Goal: Task Accomplishment & Management: Manage account settings

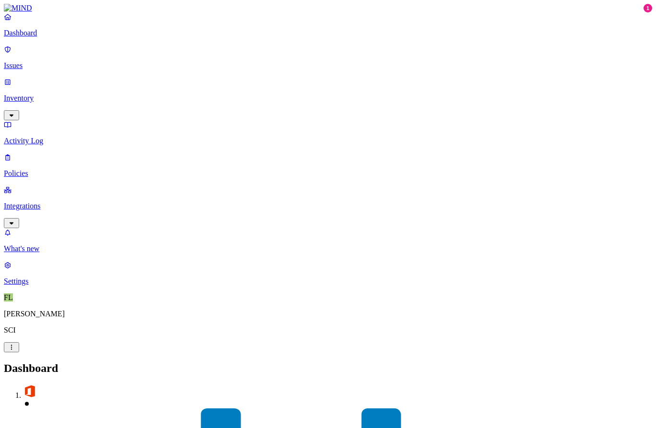
click at [54, 63] on p "Issues" at bounding box center [328, 65] width 649 height 9
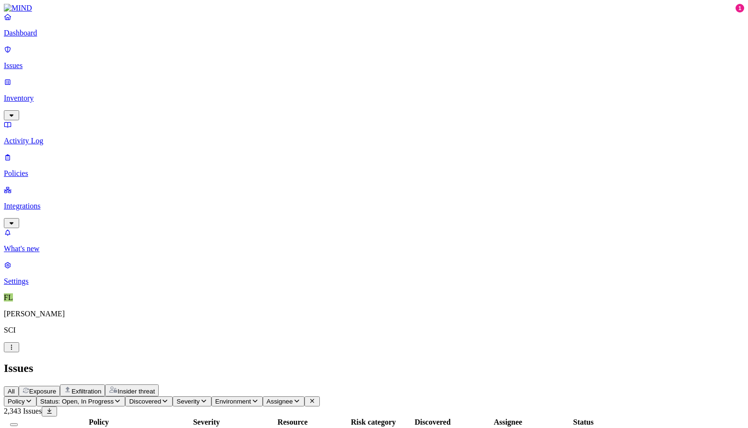
click at [35, 94] on p "Inventory" at bounding box center [374, 98] width 740 height 9
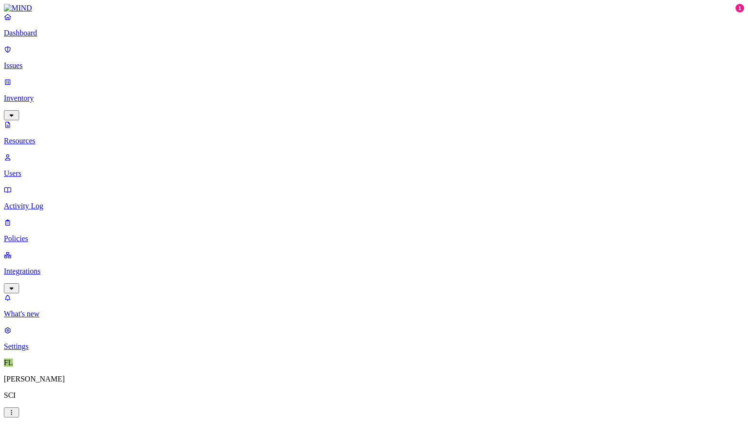
click at [35, 234] on p "Policies" at bounding box center [374, 238] width 740 height 9
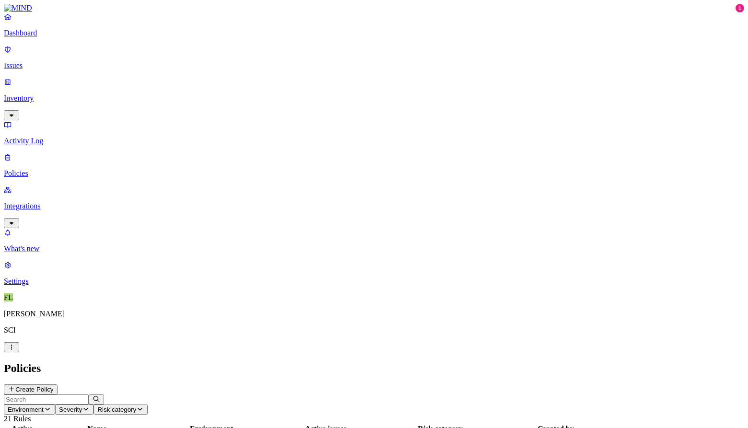
scroll to position [50, 0]
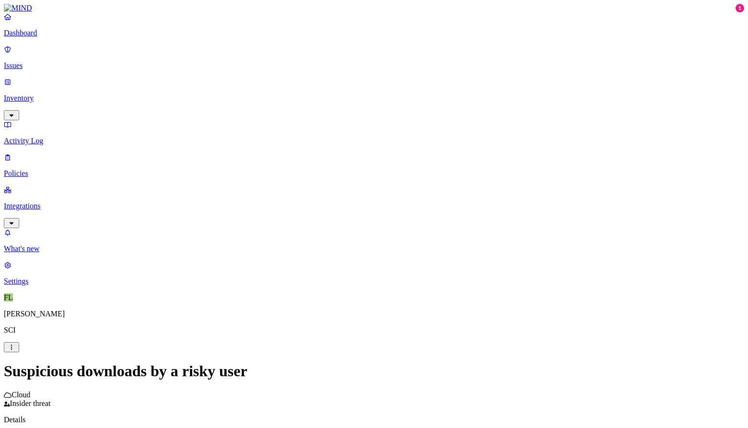
scroll to position [74, 0]
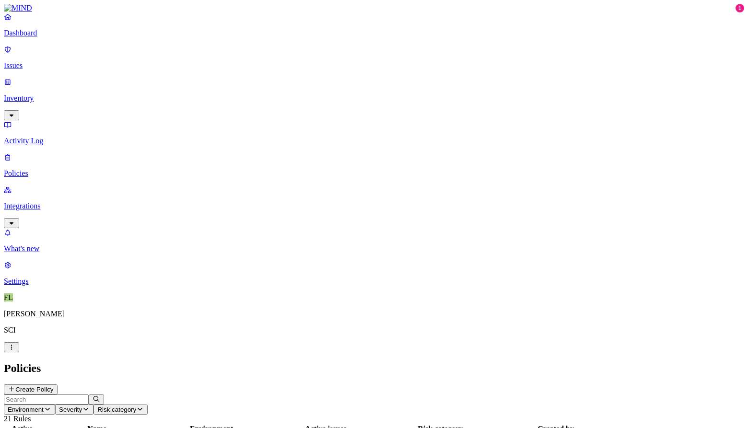
scroll to position [50, 0]
click at [56, 202] on p "Integrations" at bounding box center [374, 206] width 740 height 9
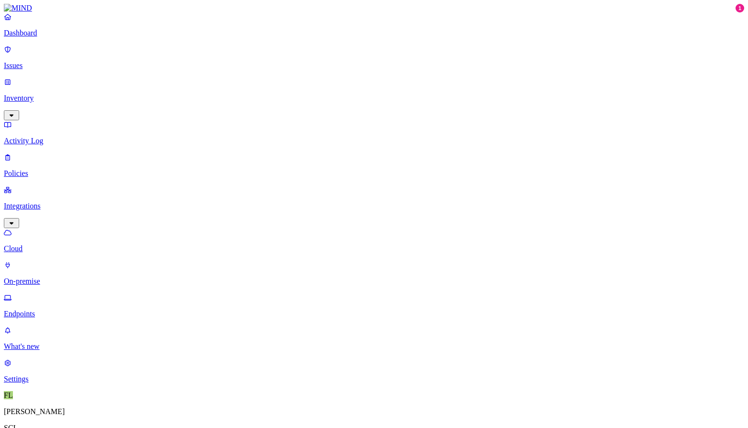
click at [41, 37] on p "Dashboard" at bounding box center [374, 33] width 740 height 9
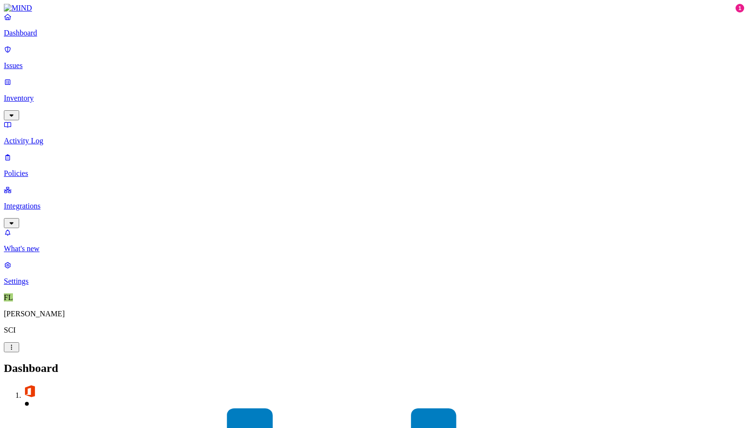
click at [47, 253] on p "What's new" at bounding box center [374, 249] width 740 height 9
click at [94, 186] on link "Integrations" at bounding box center [374, 206] width 740 height 41
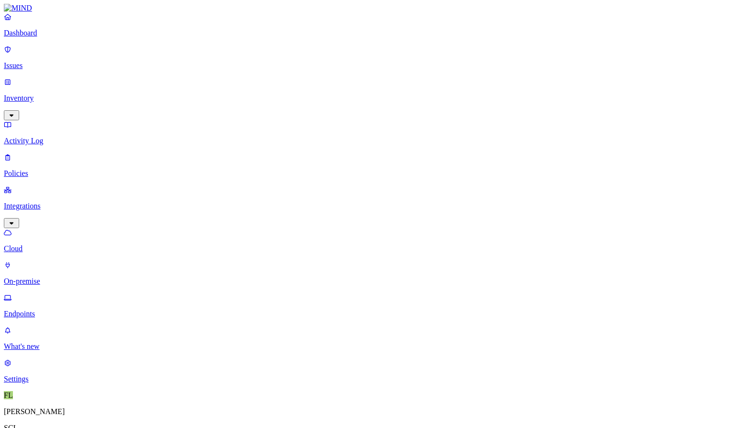
click at [42, 169] on p "Policies" at bounding box center [374, 173] width 740 height 9
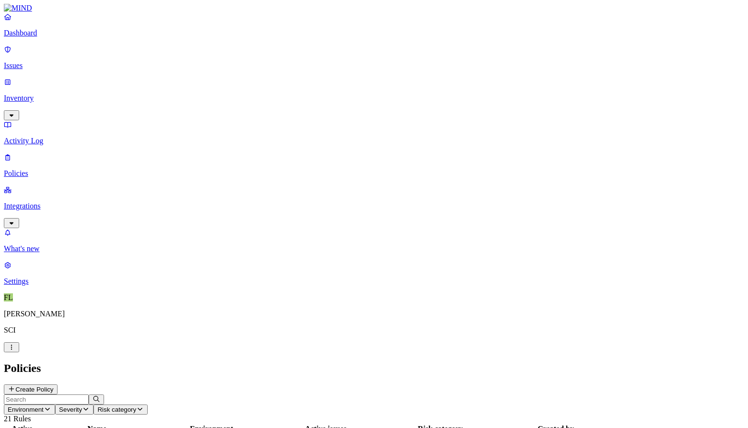
click at [35, 137] on p "Activity Log" at bounding box center [374, 141] width 740 height 9
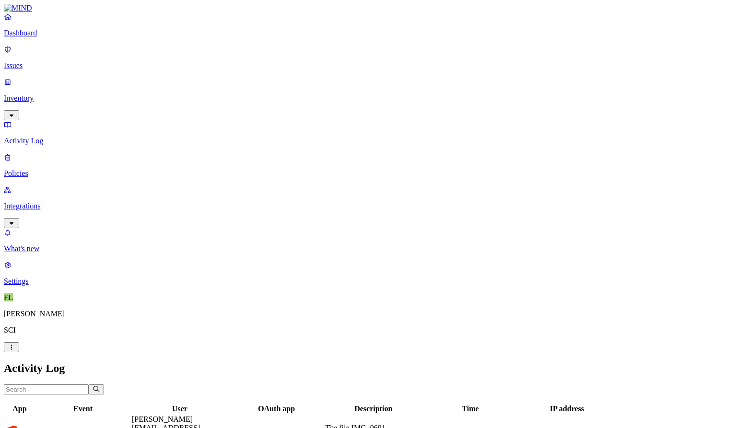
scroll to position [240, 0]
click at [37, 202] on p "Integrations" at bounding box center [374, 206] width 740 height 9
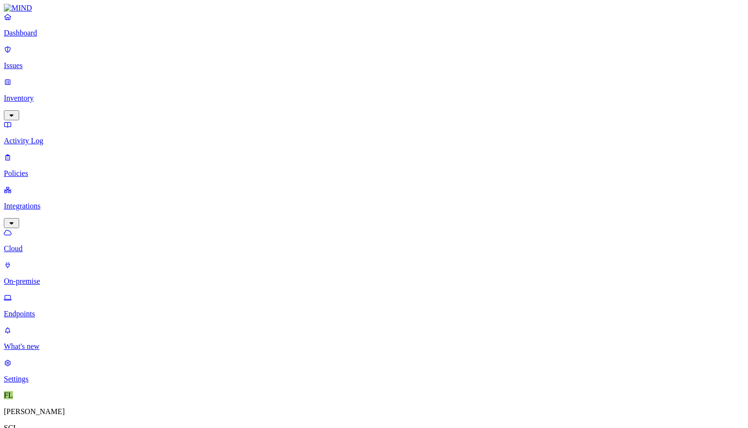
click at [45, 310] on p "Endpoints" at bounding box center [374, 314] width 740 height 9
click at [52, 277] on p "On-premise" at bounding box center [374, 281] width 740 height 9
click at [44, 245] on p "Cloud" at bounding box center [374, 249] width 740 height 9
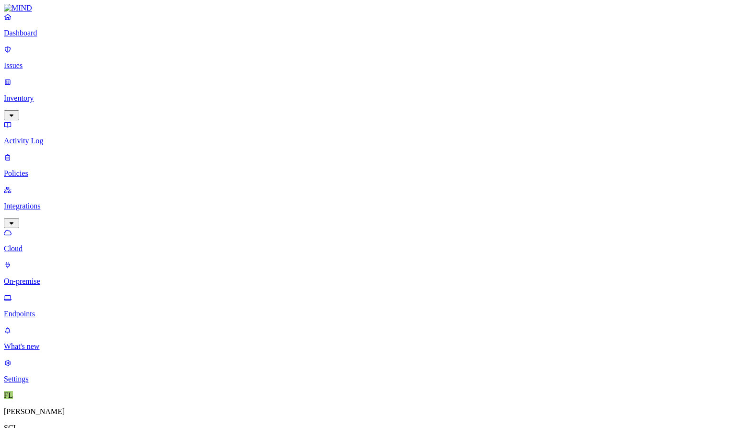
click at [33, 169] on p "Policies" at bounding box center [374, 173] width 740 height 9
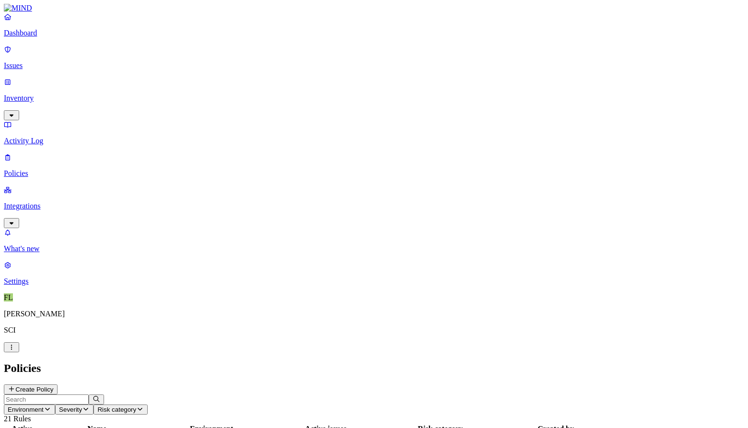
click at [44, 94] on p "Inventory" at bounding box center [374, 98] width 740 height 9
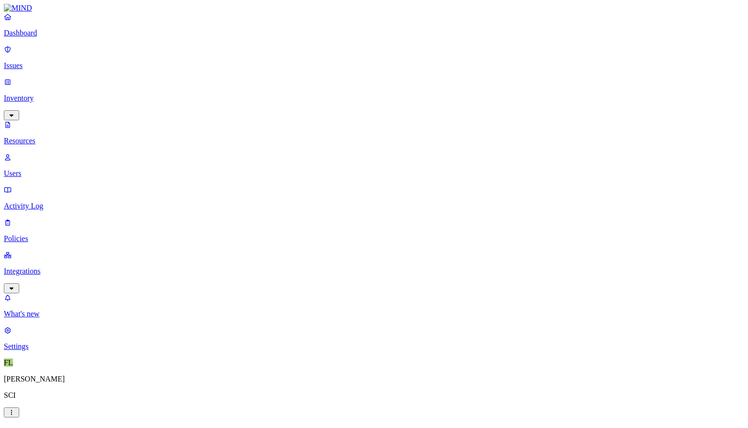
click at [34, 54] on link "Issues" at bounding box center [374, 57] width 740 height 25
click at [30, 61] on p "Issues" at bounding box center [374, 65] width 740 height 9
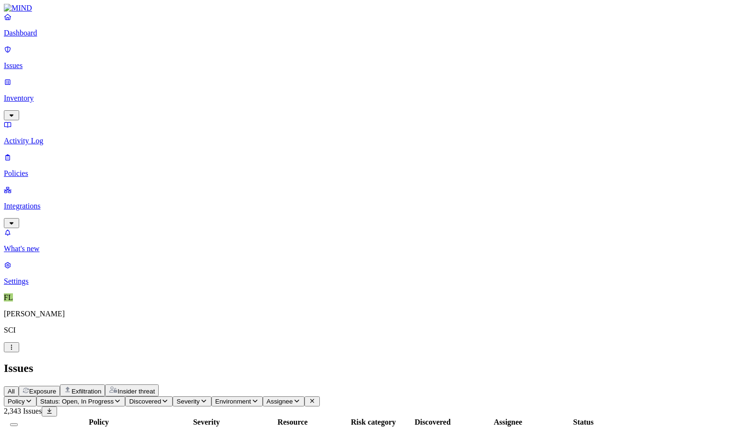
scroll to position [148, 0]
click at [43, 94] on p "Inventory" at bounding box center [374, 98] width 740 height 9
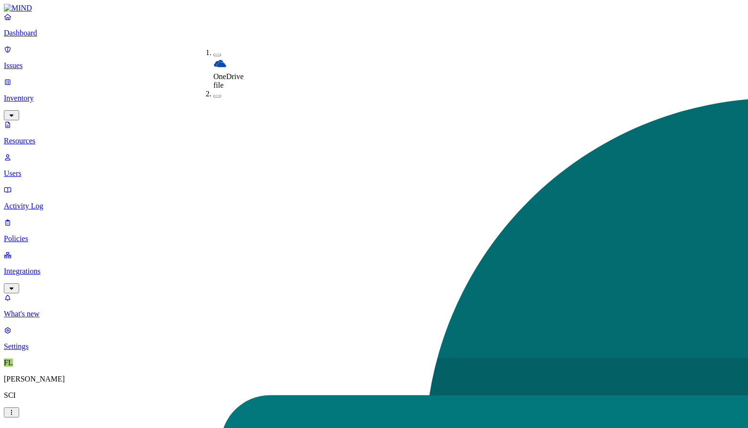
click at [213, 95] on button "button" at bounding box center [217, 96] width 8 height 3
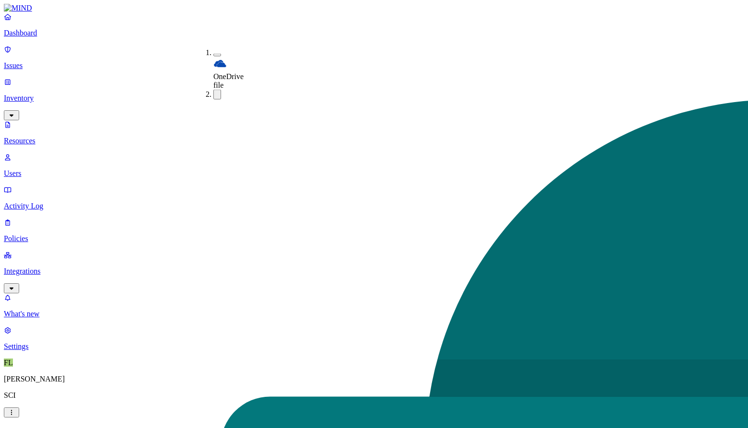
click at [256, 427] on h2 "Resources" at bounding box center [374, 433] width 740 height 13
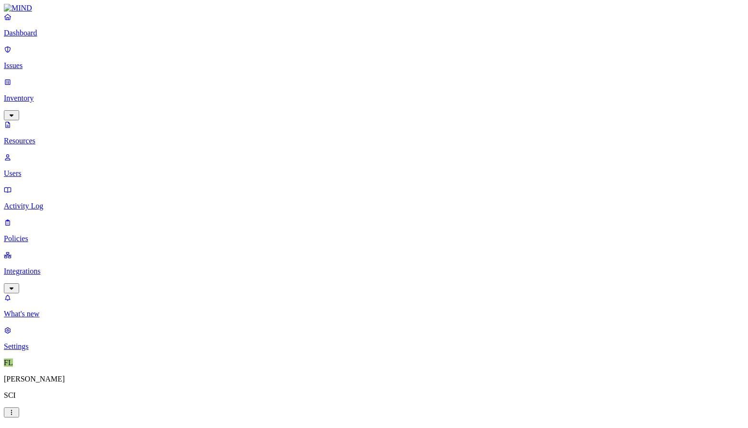
click at [42, 169] on p "Users" at bounding box center [374, 173] width 740 height 9
click at [48, 137] on p "Resources" at bounding box center [374, 141] width 740 height 9
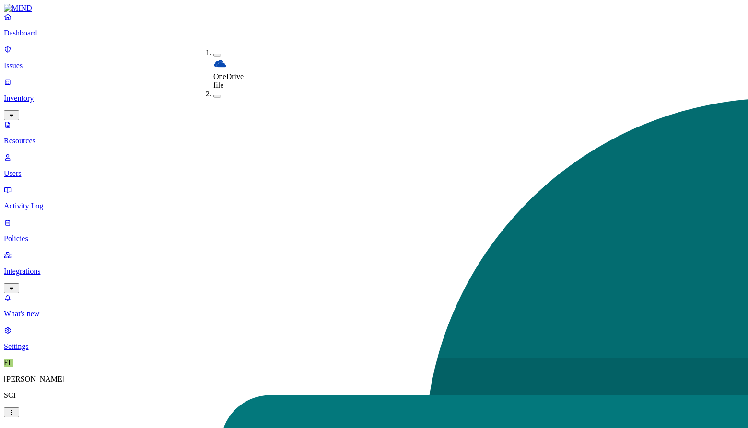
click at [213, 95] on button "button" at bounding box center [217, 96] width 8 height 3
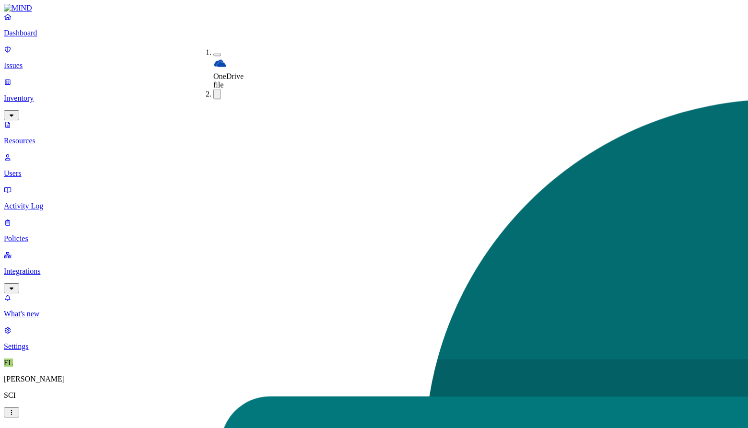
click at [262, 427] on h2 "Resources" at bounding box center [374, 433] width 740 height 13
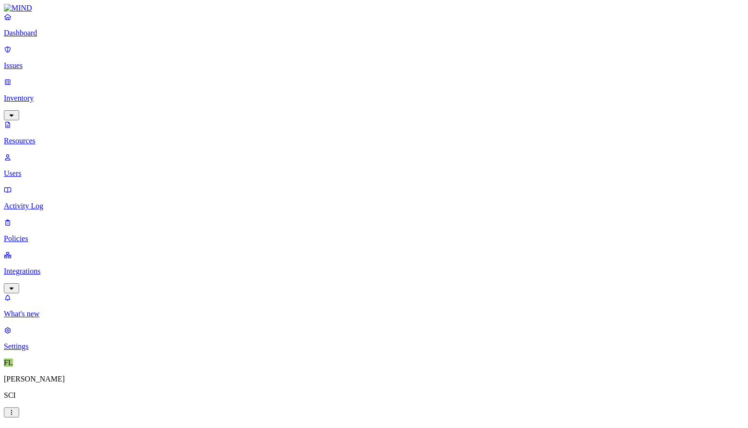
click at [60, 137] on p "Resources" at bounding box center [374, 141] width 740 height 9
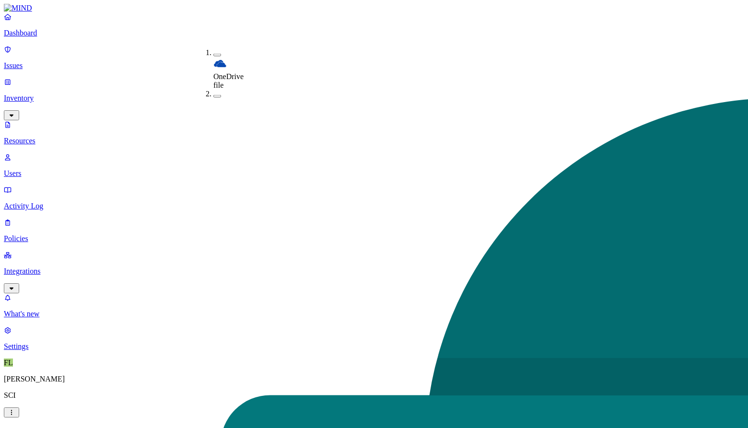
click at [213, 95] on button "button" at bounding box center [217, 96] width 8 height 3
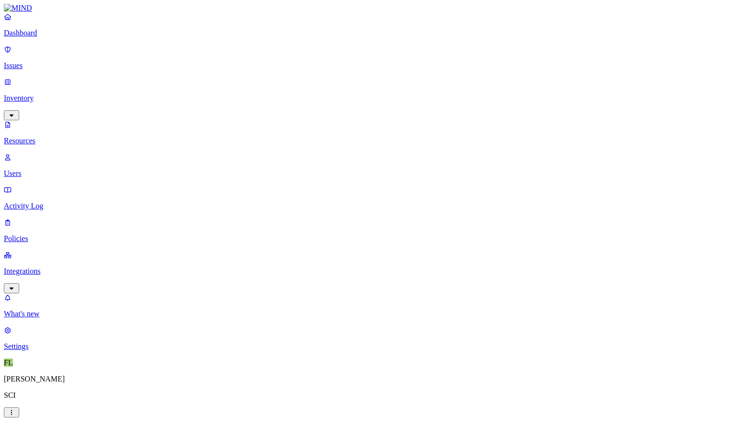
scroll to position [254, 0]
click at [327, 53] on button "button" at bounding box center [331, 54] width 8 height 3
click at [327, 82] on button "button" at bounding box center [331, 83] width 8 height 3
click at [327, 110] on button "button" at bounding box center [331, 111] width 8 height 3
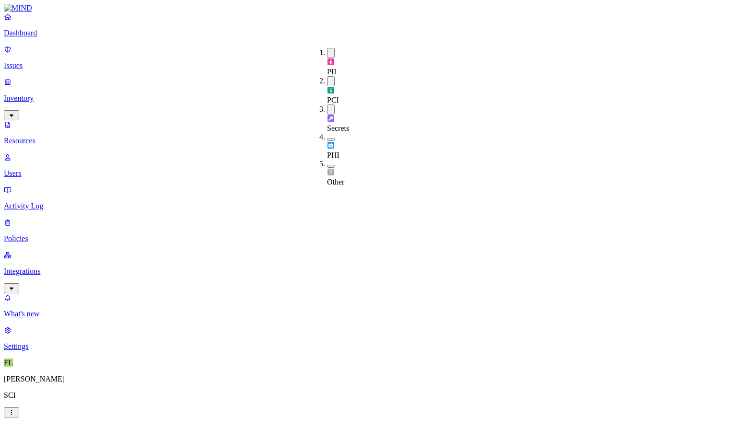
click at [327, 138] on button "button" at bounding box center [331, 139] width 8 height 3
click at [327, 166] on button "button" at bounding box center [331, 167] width 8 height 3
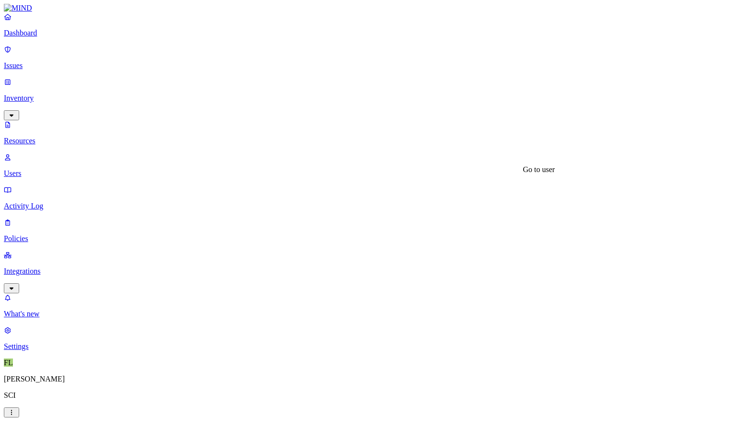
scroll to position [41, 0]
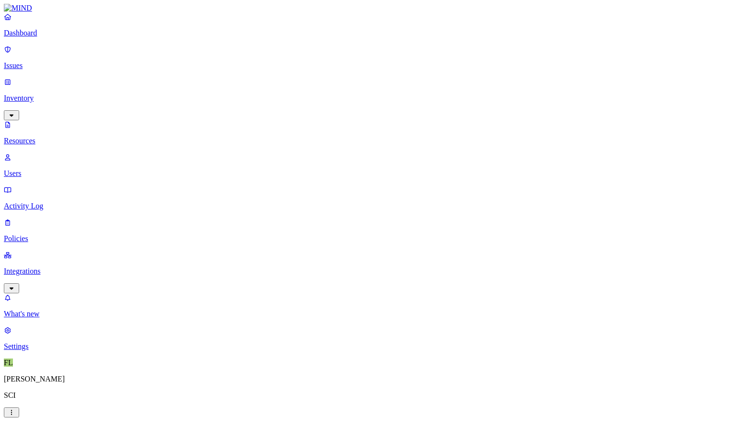
scroll to position [469, 0]
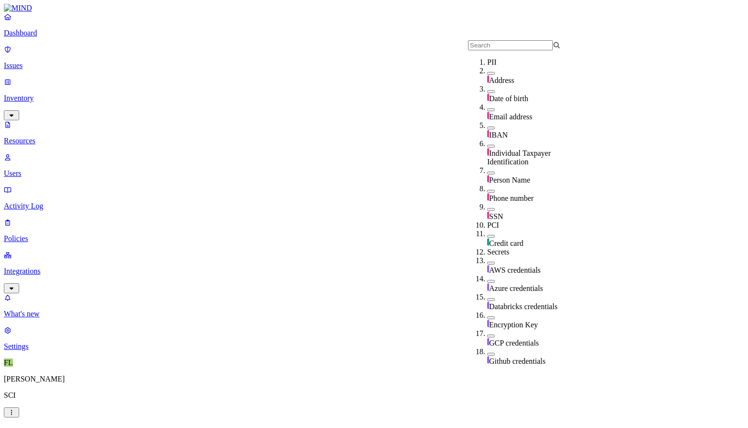
scroll to position [67, 0]
click at [487, 208] on button "button" at bounding box center [491, 209] width 8 height 3
click at [531, 427] on h2 "Resources" at bounding box center [374, 433] width 740 height 13
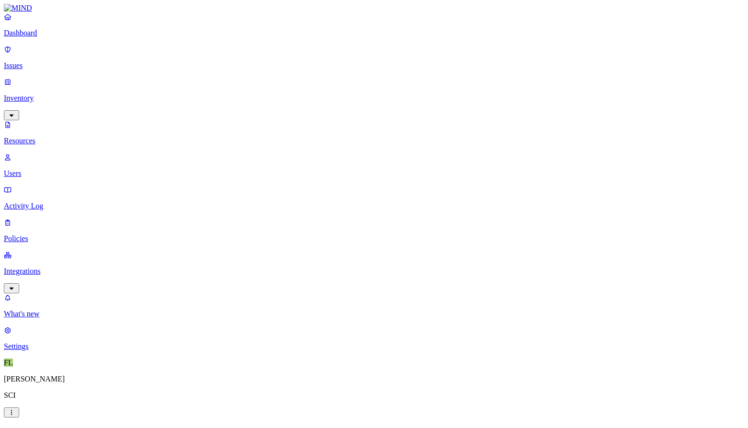
click at [53, 37] on p "Dashboard" at bounding box center [374, 33] width 740 height 9
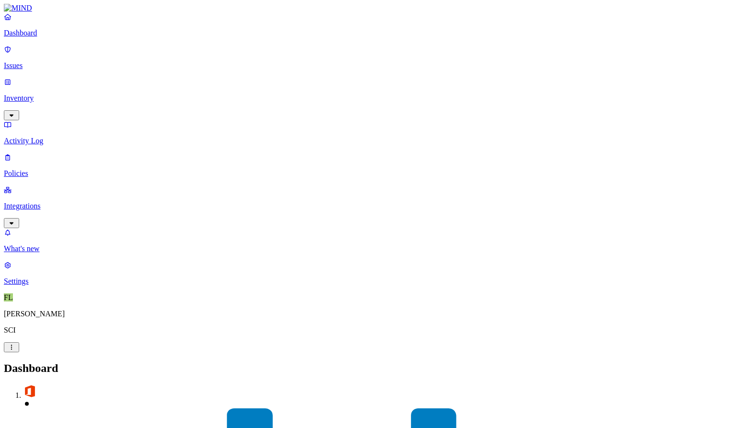
click at [36, 286] on p "Settings" at bounding box center [374, 281] width 740 height 9
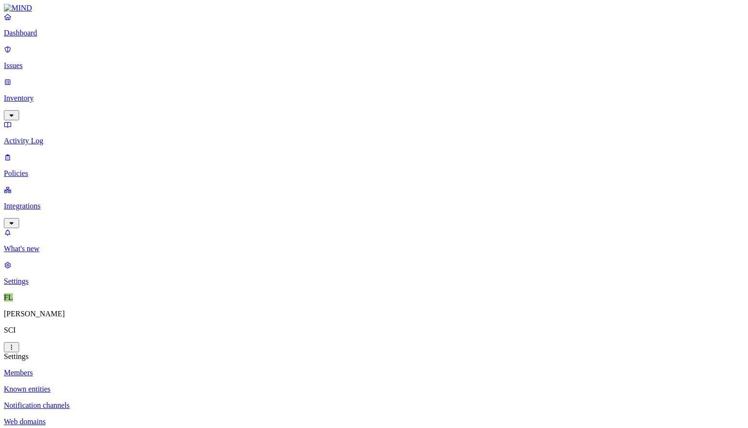
click at [141, 385] on p "Known entities" at bounding box center [374, 389] width 740 height 9
click at [140, 401] on p "Notification channels" at bounding box center [374, 405] width 740 height 9
click at [139, 418] on p "Web domains" at bounding box center [374, 422] width 740 height 9
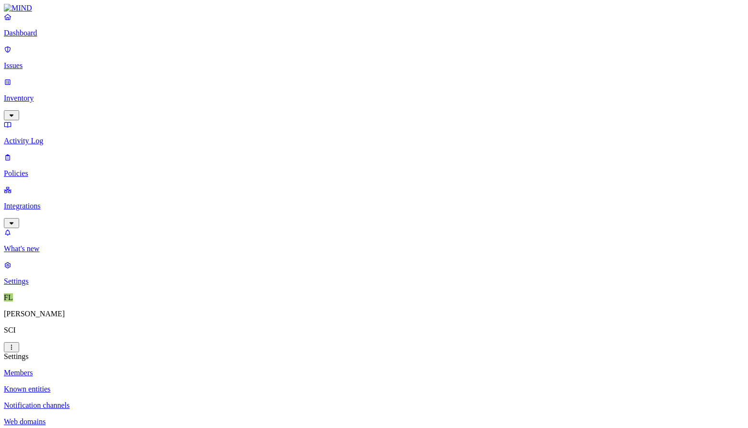
click at [38, 94] on p "Inventory" at bounding box center [374, 98] width 740 height 9
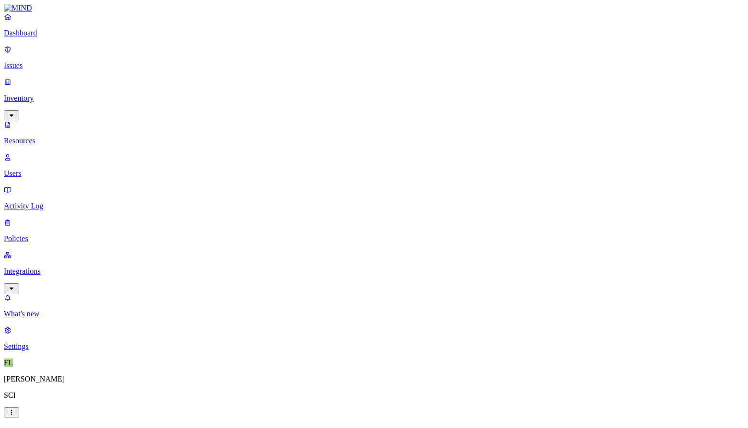
click at [42, 169] on p "Users" at bounding box center [374, 173] width 740 height 9
click at [29, 202] on p "Activity Log" at bounding box center [374, 206] width 740 height 9
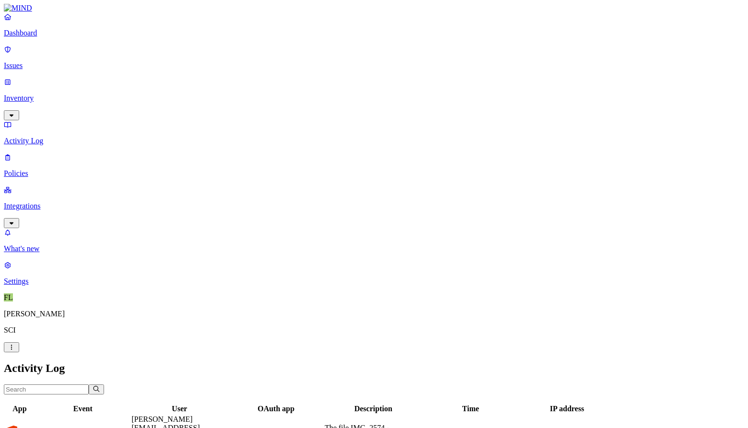
click at [33, 169] on p "Policies" at bounding box center [374, 173] width 740 height 9
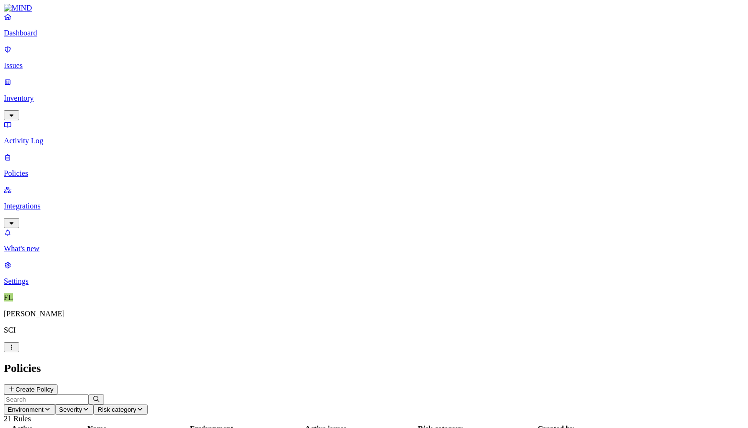
scroll to position [50, 0]
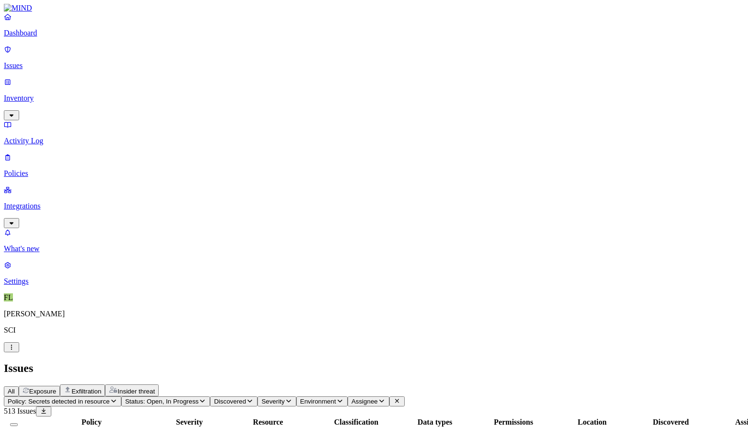
scroll to position [265, 0]
click at [415, 385] on div "All Exposure Exfiltration Insider threat" at bounding box center [374, 391] width 740 height 12
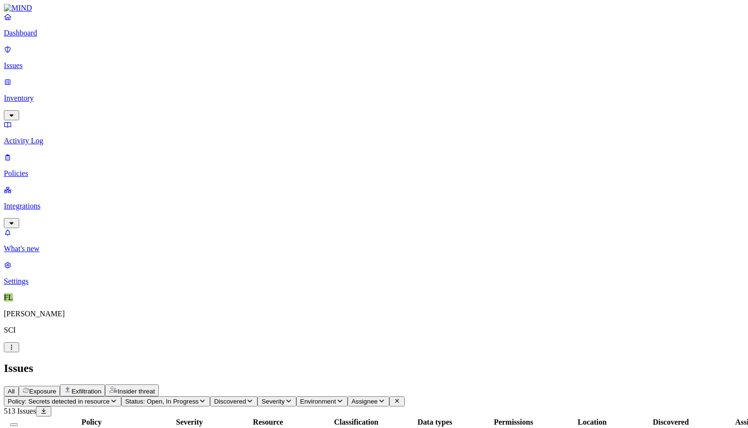
click at [47, 169] on p "Policies" at bounding box center [374, 173] width 740 height 9
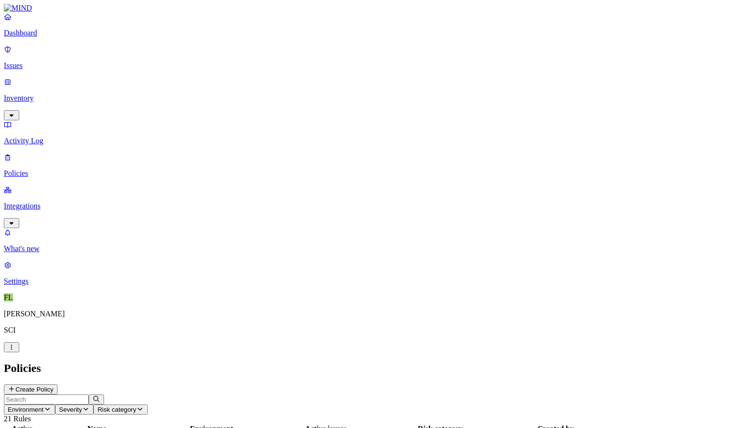
click at [29, 65] on link "Issues" at bounding box center [374, 57] width 740 height 25
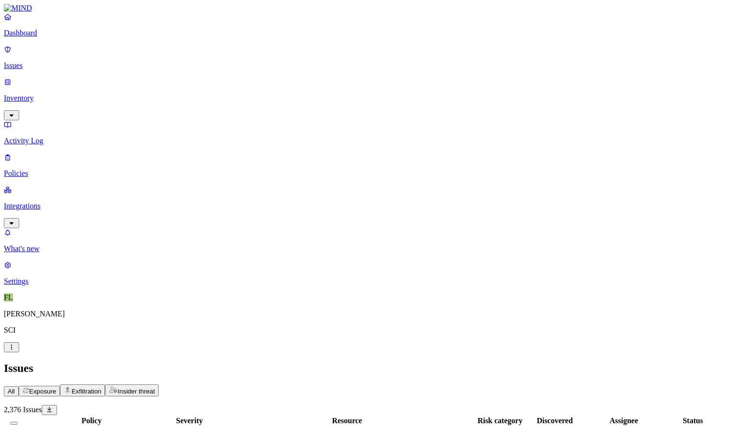
click at [34, 94] on p "Inventory" at bounding box center [374, 98] width 740 height 9
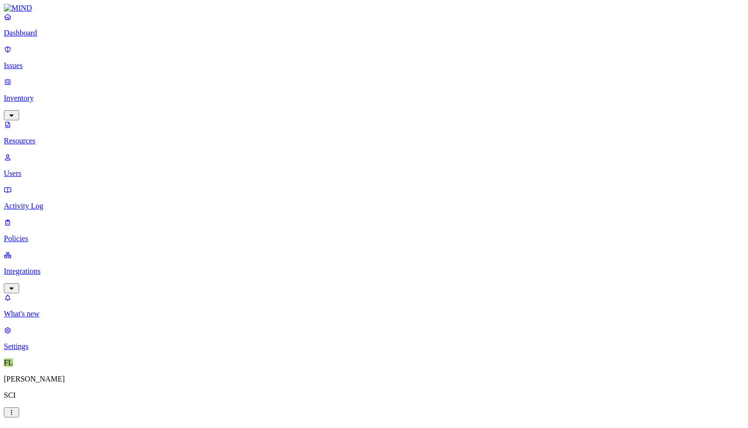
click at [288, 107] on button "button" at bounding box center [292, 108] width 8 height 3
click at [401, 427] on h2 "Resources" at bounding box center [374, 433] width 740 height 13
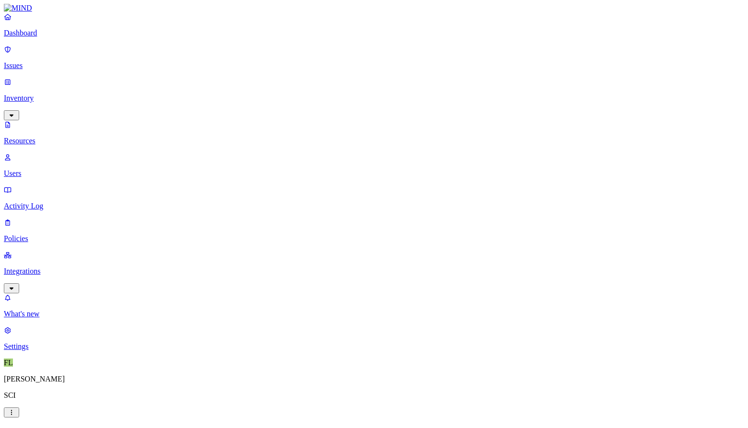
scroll to position [164, 0]
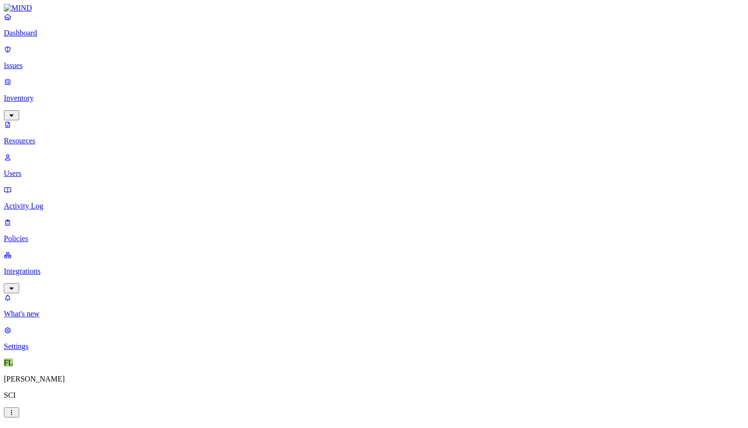
scroll to position [252, 0]
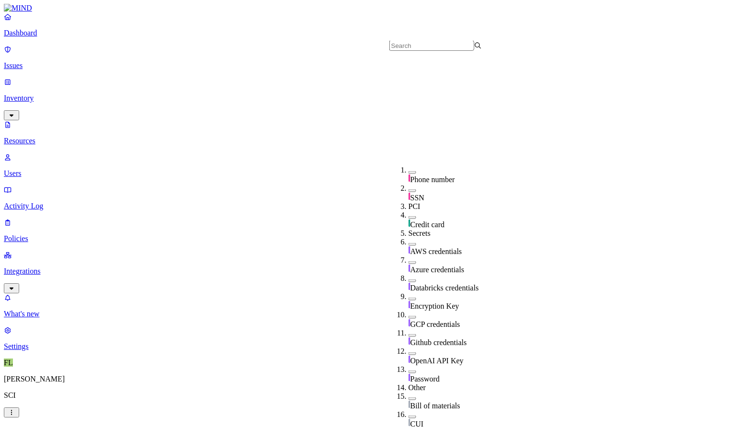
scroll to position [215, 0]
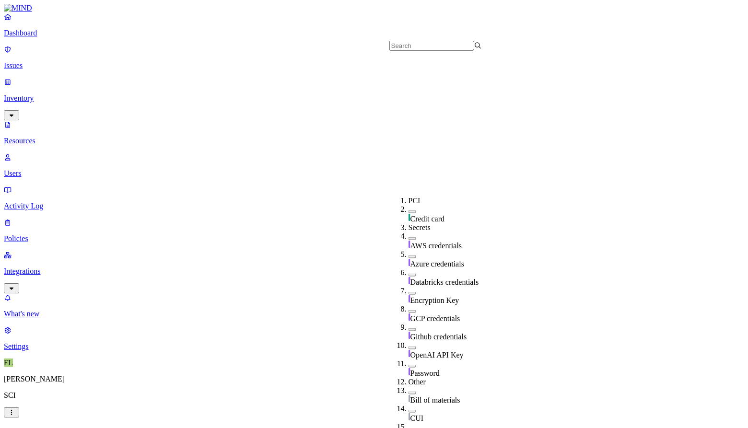
click at [409, 347] on button "button" at bounding box center [413, 348] width 8 height 3
click at [465, 427] on h2 "Resources" at bounding box center [374, 433] width 740 height 13
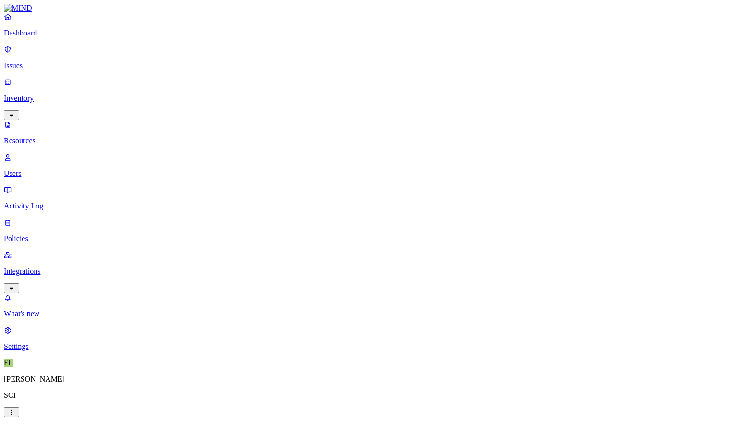
click at [35, 61] on p "Issues" at bounding box center [374, 65] width 740 height 9
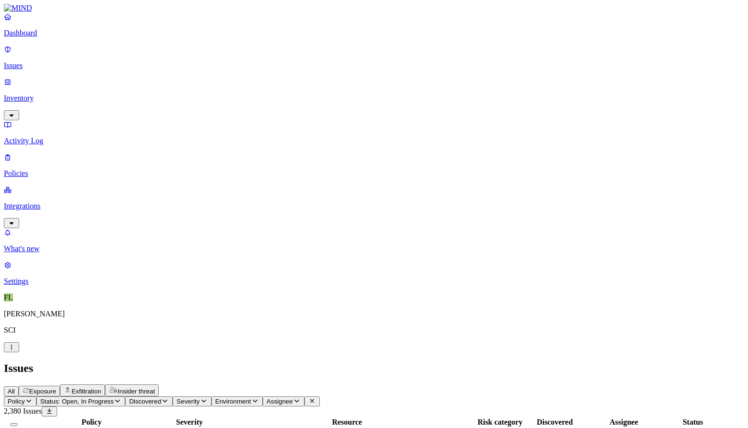
click at [25, 398] on span "Policy" at bounding box center [16, 401] width 17 height 7
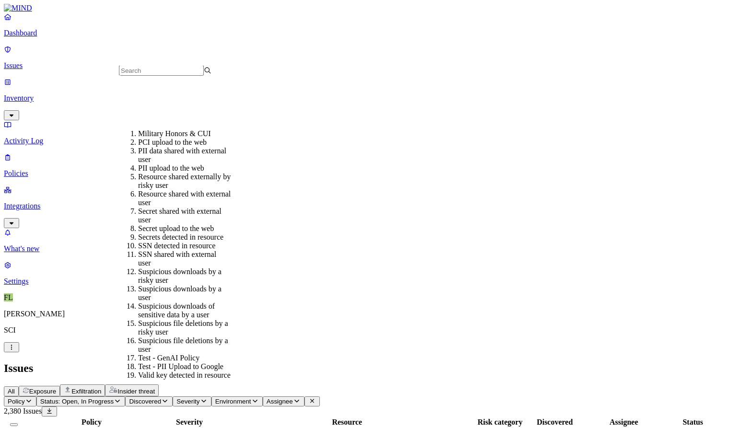
scroll to position [123, 0]
click at [150, 233] on div "Secrets detected in resource" at bounding box center [184, 237] width 93 height 9
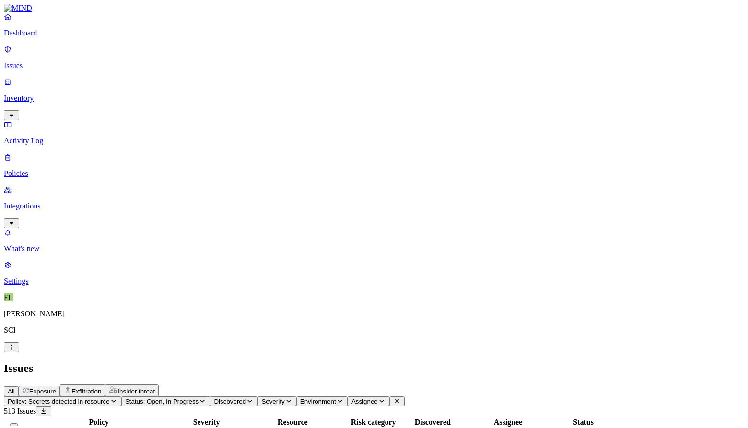
scroll to position [265, 0]
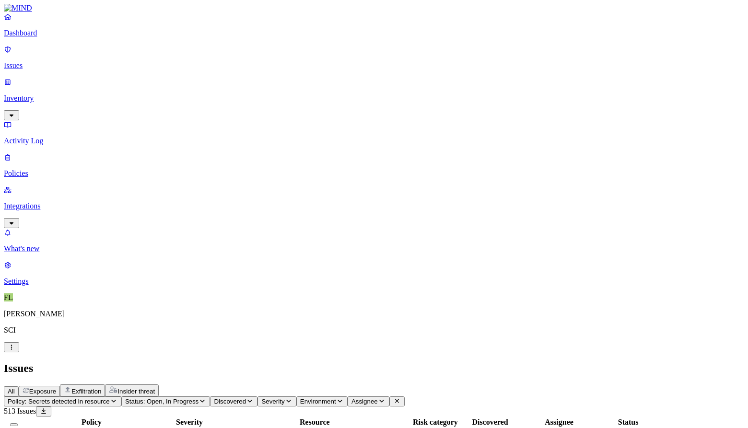
click at [378, 398] on span "Assignee" at bounding box center [364, 401] width 26 height 7
type input "m"
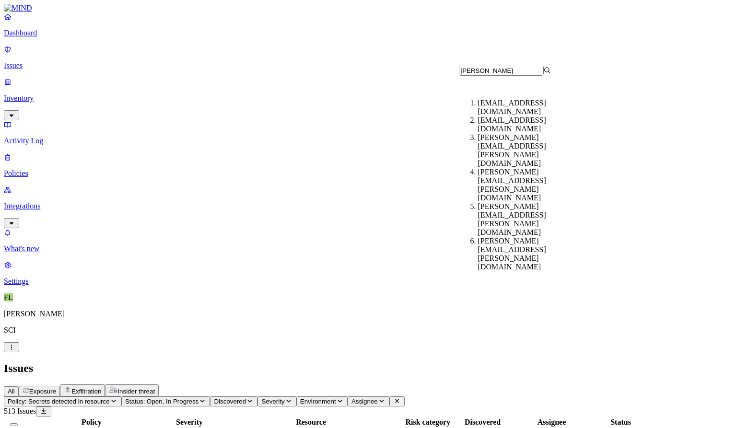
scroll to position [0, 0]
type input "[PERSON_NAME]"
click at [517, 145] on div "[PERSON_NAME][EMAIL_ADDRESS][PERSON_NAME][DOMAIN_NAME]" at bounding box center [524, 144] width 93 height 35
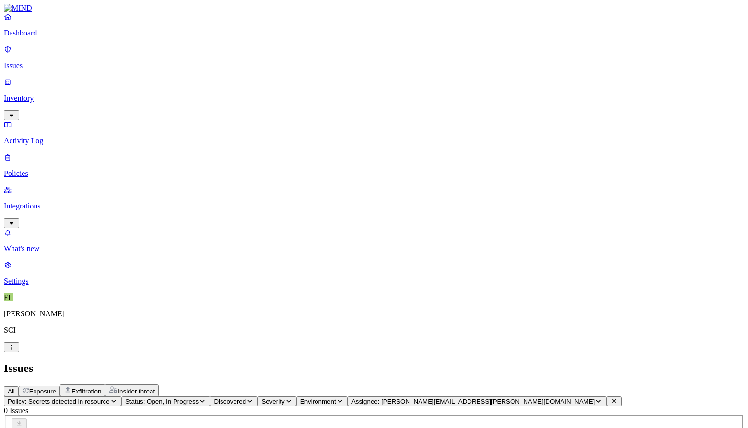
click at [521, 398] on span "Assignee: [PERSON_NAME][EMAIL_ADDRESS][PERSON_NAME][DOMAIN_NAME]" at bounding box center [472, 401] width 243 height 7
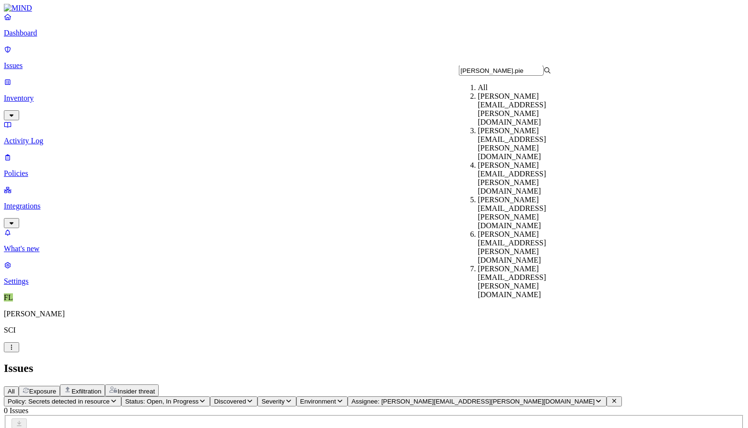
type input "[PERSON_NAME].pie"
click at [516, 127] on div "[PERSON_NAME][EMAIL_ADDRESS][PERSON_NAME][DOMAIN_NAME]" at bounding box center [524, 144] width 93 height 35
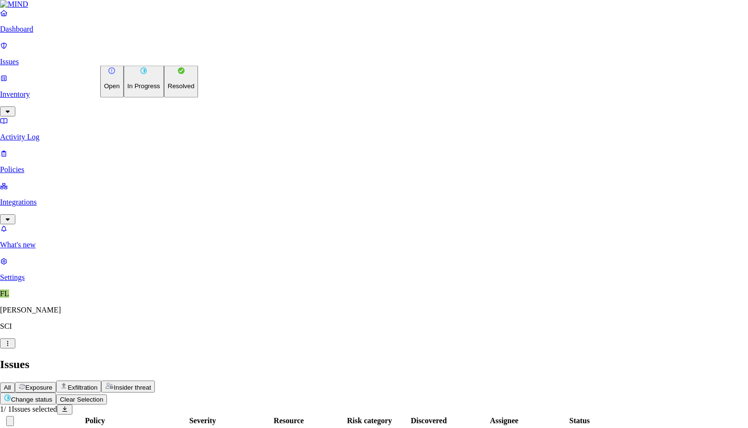
click at [157, 58] on html "Dashboard Issues Inventory Activity Log Policies Integrations What's new 1 Sett…" at bounding box center [374, 236] width 748 height 472
click at [168, 90] on p "Resolved" at bounding box center [181, 85] width 27 height 7
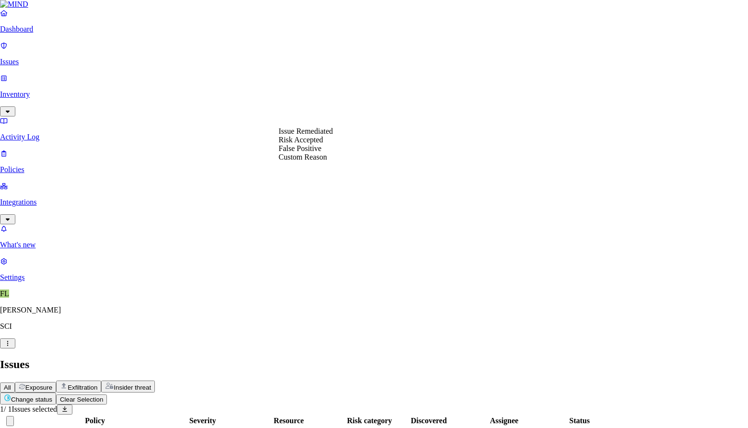
select select "Issue Remediated"
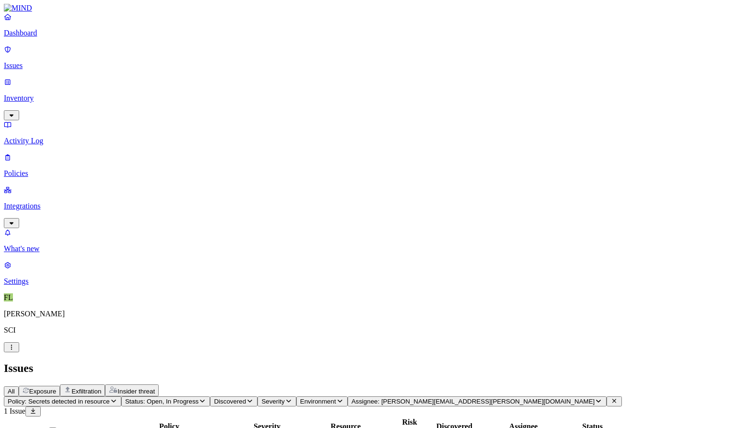
click at [33, 61] on p "Issues" at bounding box center [374, 65] width 740 height 9
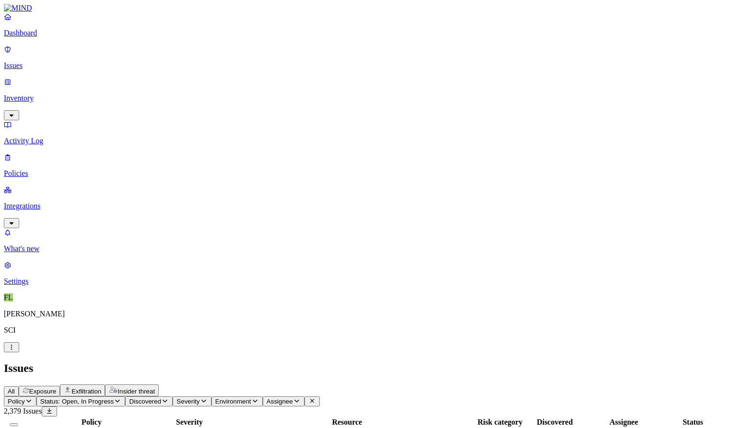
click at [121, 398] on icon "button" at bounding box center [118, 401] width 8 height 6
click at [174, 77] on button "button" at bounding box center [178, 78] width 8 height 10
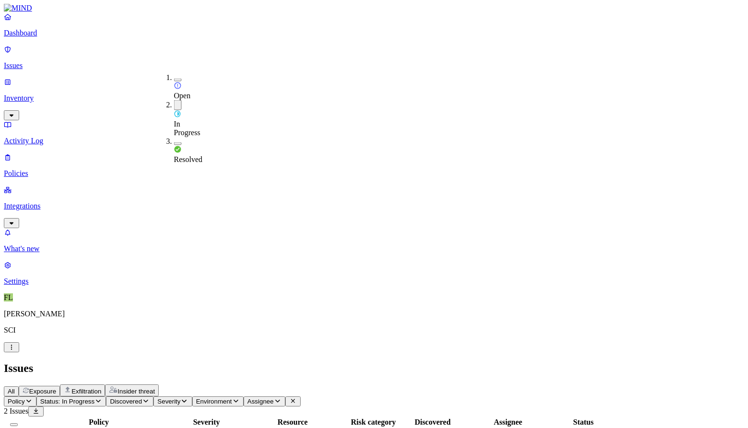
click at [321, 385] on div "All Exposure Exfiltration Insider threat" at bounding box center [374, 391] width 740 height 12
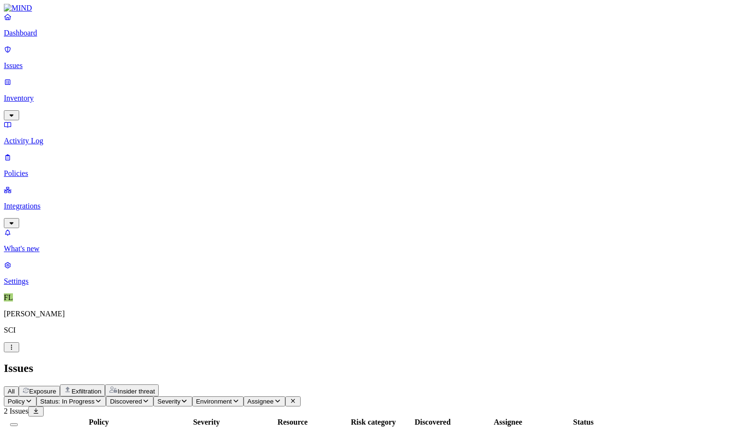
click at [94, 398] on span "Status: In Progress" at bounding box center [67, 401] width 54 height 7
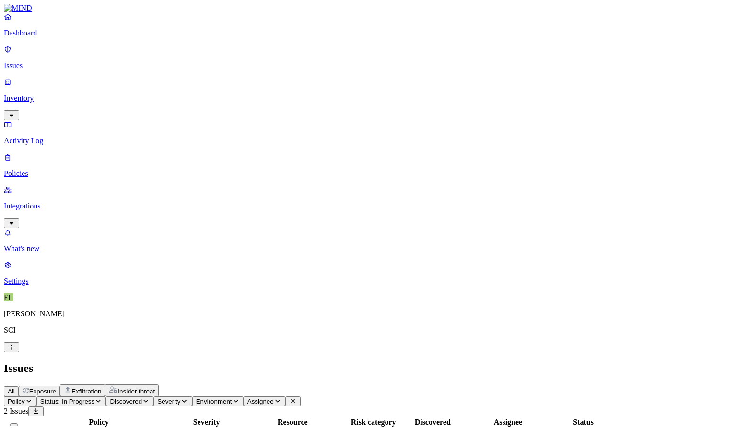
click at [85, 78] on link "Inventory" at bounding box center [374, 98] width 740 height 41
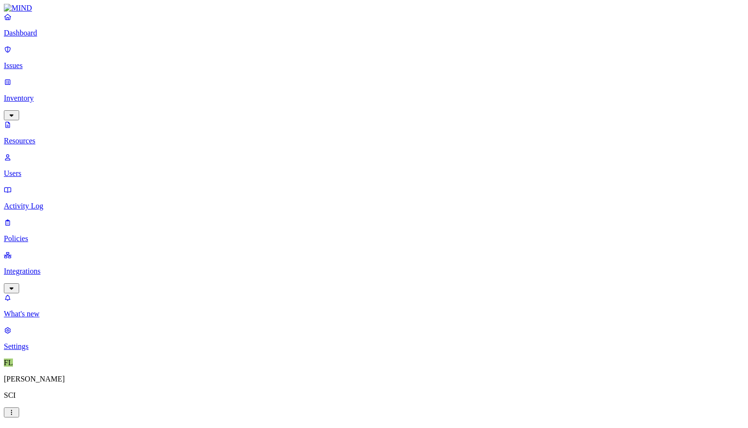
click at [434, 123] on button "button" at bounding box center [438, 124] width 8 height 3
click at [475, 427] on h2 "Resources" at bounding box center [374, 433] width 740 height 13
type button "on"
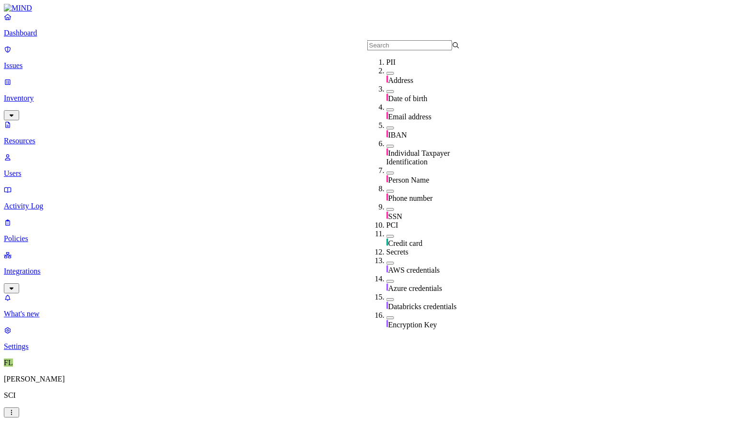
scroll to position [55, 0]
click at [387, 208] on button "button" at bounding box center [391, 209] width 8 height 3
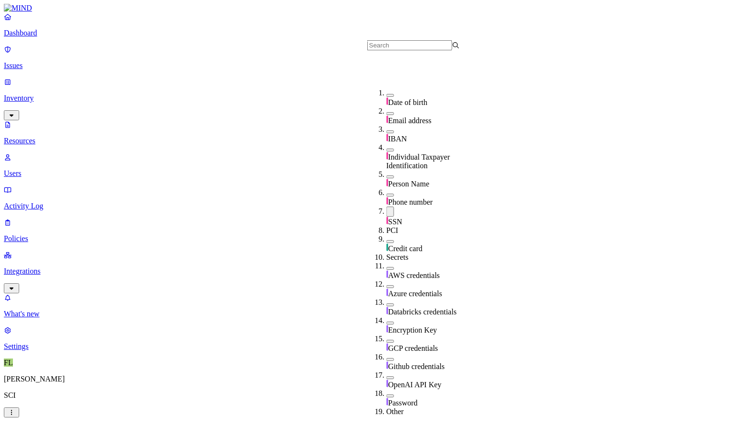
scroll to position [106, 0]
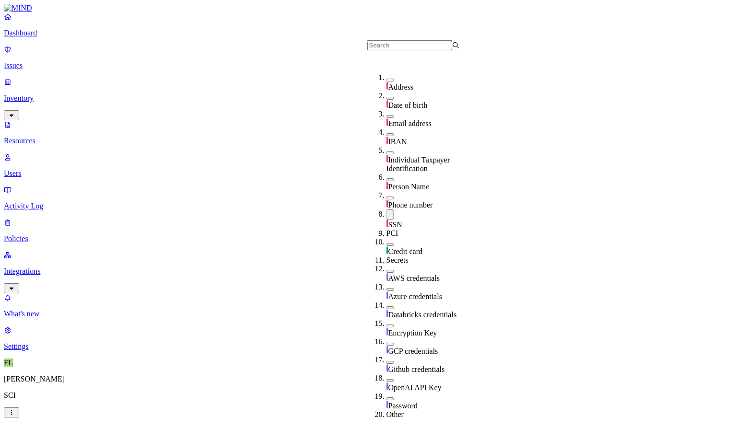
click at [387, 238] on div "Credit card" at bounding box center [433, 247] width 93 height 18
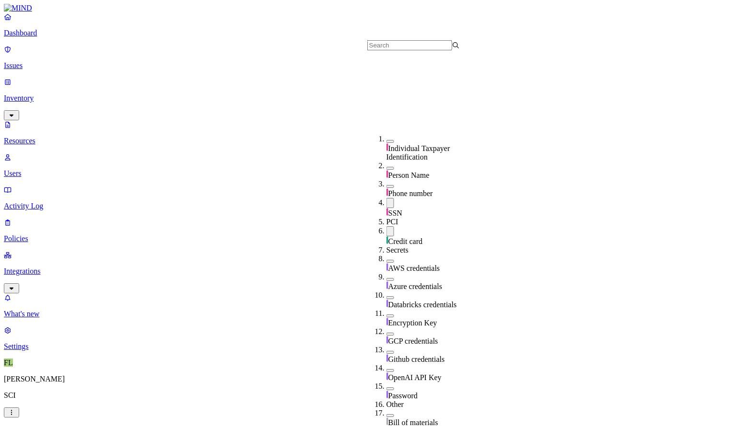
scroll to position [160, 0]
